Goal: Check status: Check status

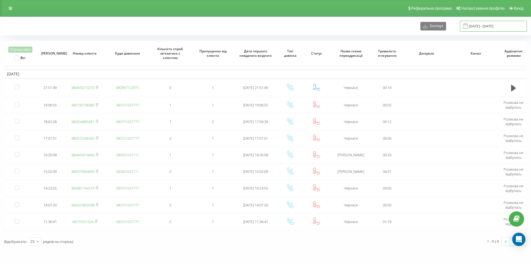
click at [511, 27] on input "[DATE] - [DATE]" at bounding box center [493, 26] width 67 height 11
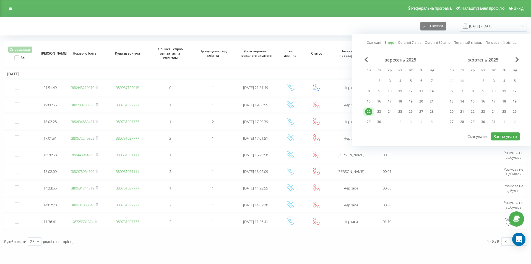
click at [376, 45] on link "Сьогодні" at bounding box center [374, 42] width 14 height 5
click at [508, 137] on button "Застосувати" at bounding box center [505, 136] width 29 height 8
type input "[DATE] - [DATE]"
